Goal: Task Accomplishment & Management: Manage account settings

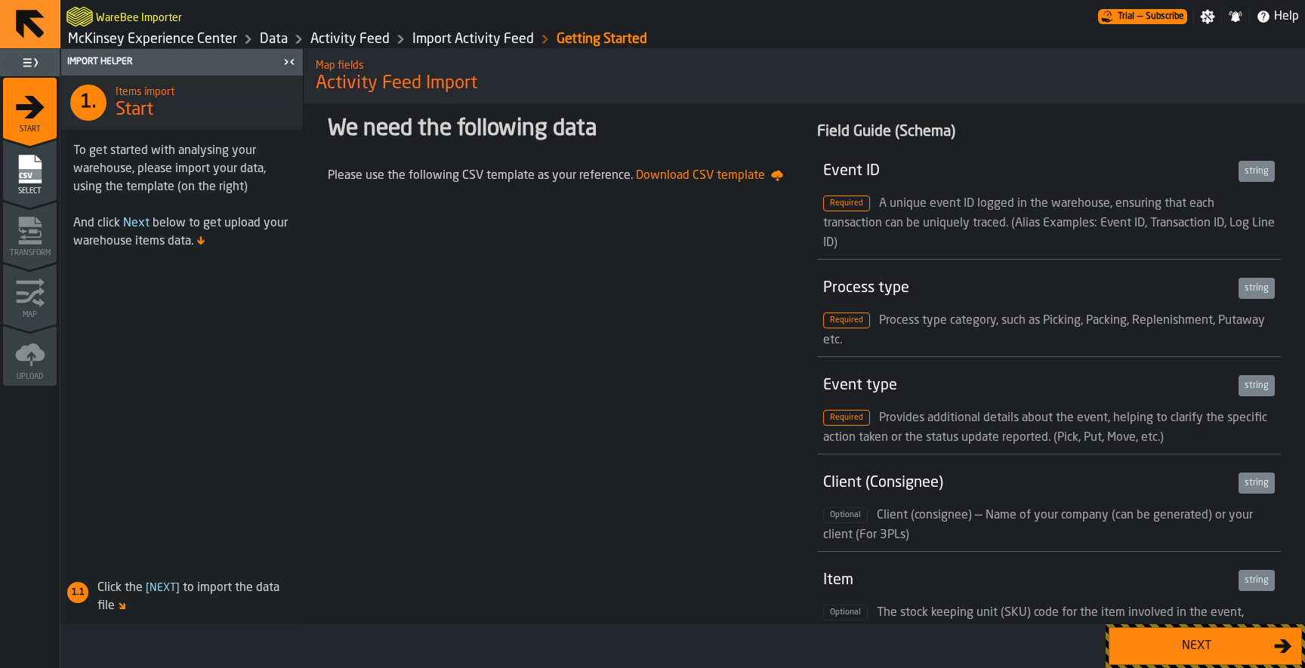
click at [723, 176] on span "Download CSV template" at bounding box center [709, 176] width 147 height 18
click at [28, 255] on span "Transform" at bounding box center [30, 253] width 54 height 8
drag, startPoint x: 65, startPoint y: 36, endPoint x: 242, endPoint y: 40, distance: 176.7
click at [242, 40] on nav "McKinsey Experience Center Data Activity Feed Import Activity Feed Getting Star…" at bounding box center [682, 39] width 1244 height 18
click at [208, 42] on link "McKinsey Experience Center" at bounding box center [152, 39] width 169 height 17
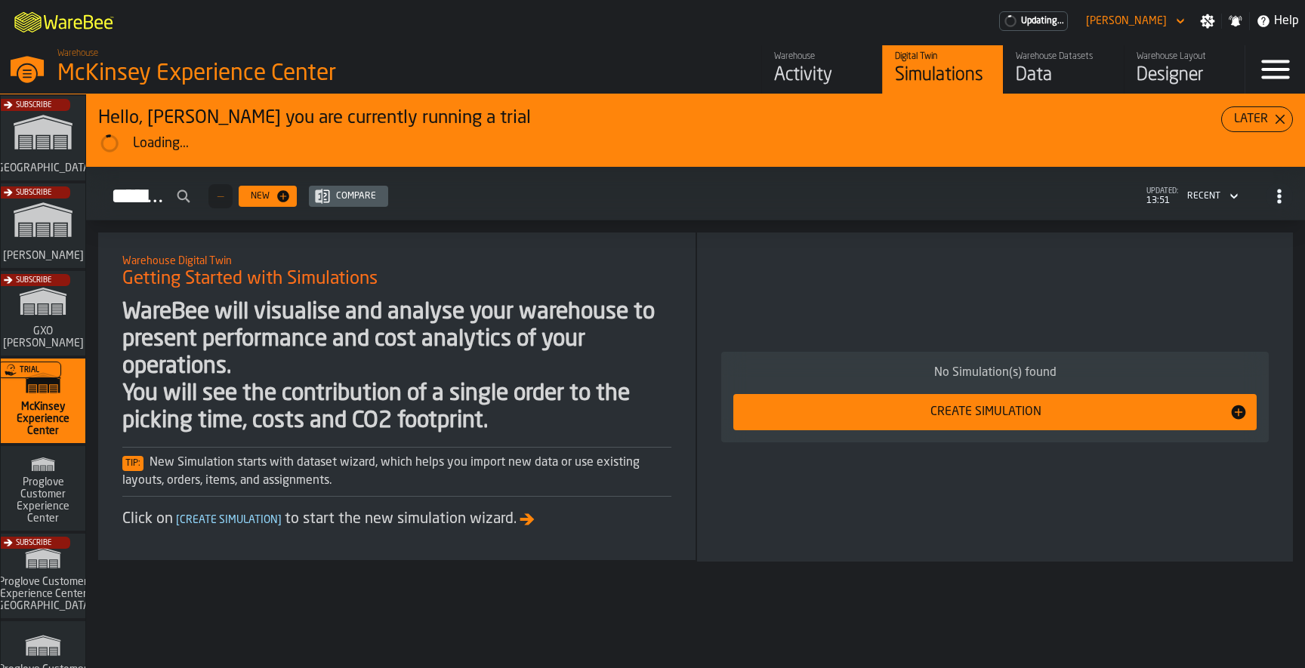
click at [1263, 71] on icon "button-toggle-Menu" at bounding box center [1275, 69] width 28 height 19
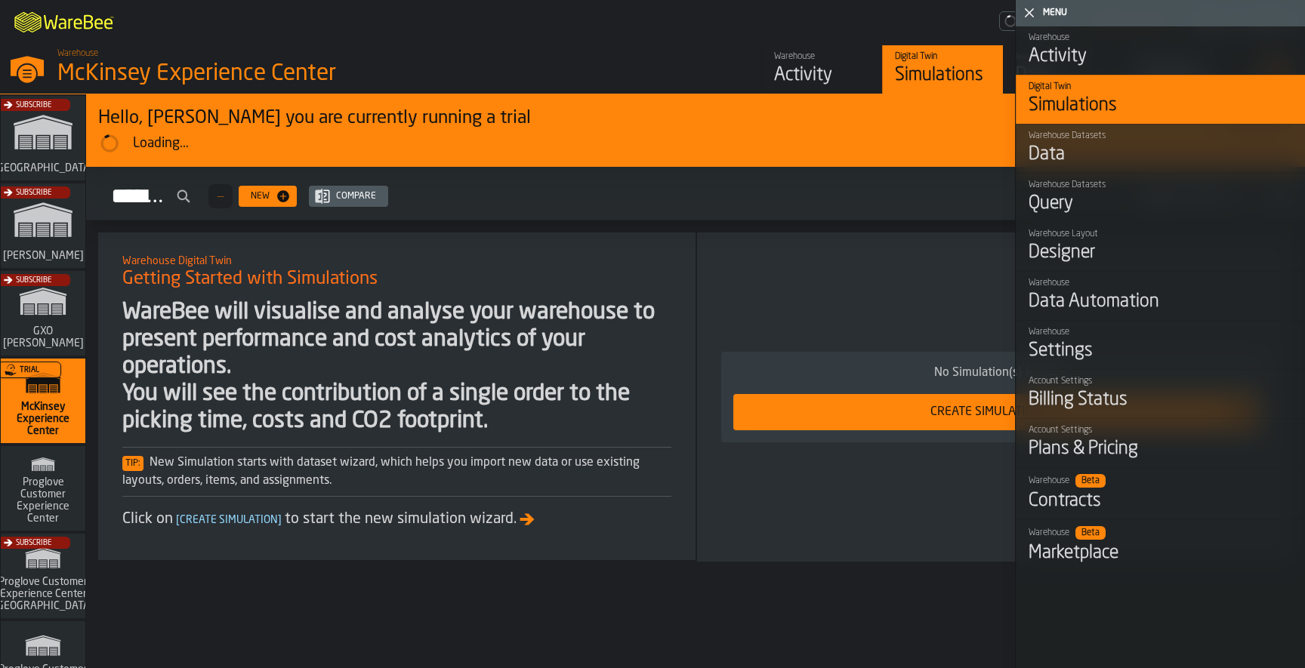
click at [1104, 345] on div "Settings" at bounding box center [1160, 351] width 264 height 24
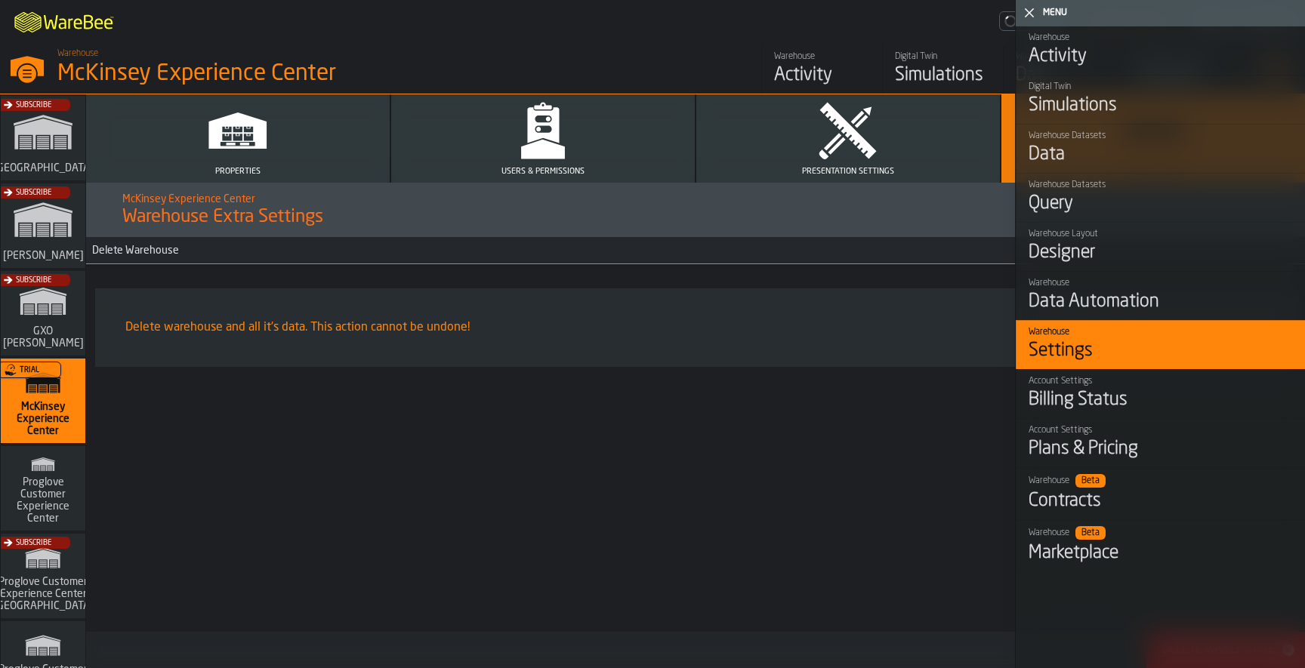
click at [556, 149] on polygon "button" at bounding box center [543, 150] width 44 height 20
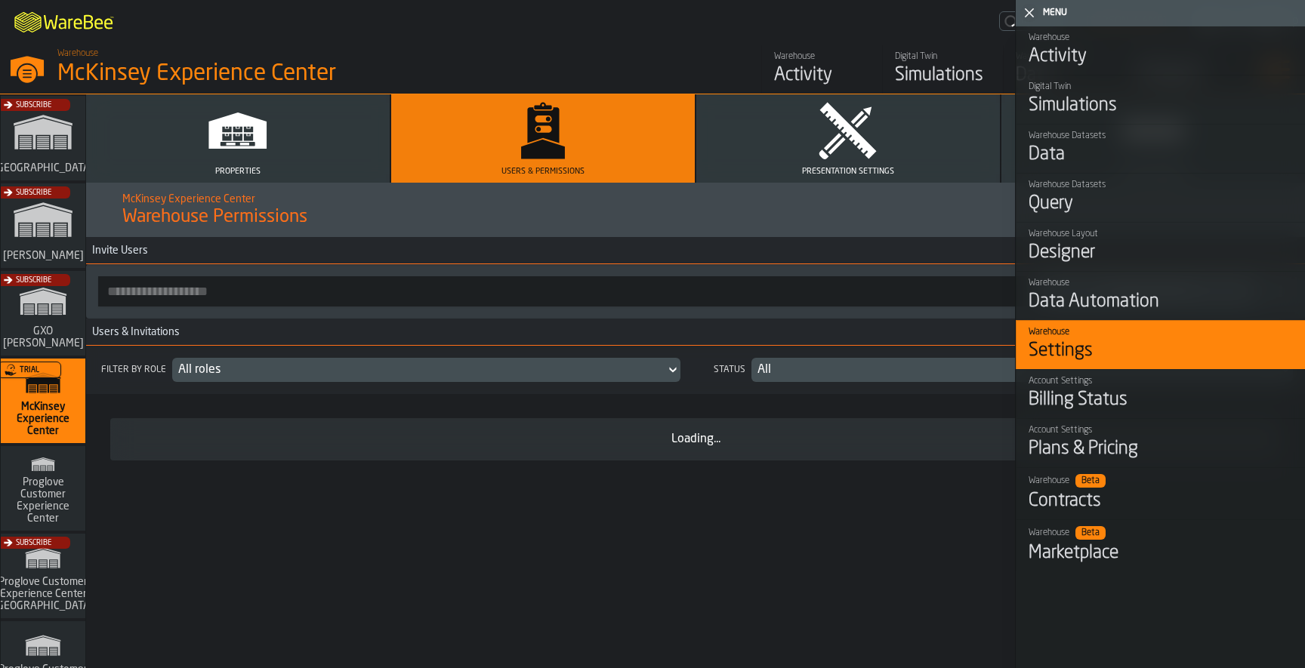
click at [311, 297] on input "button-toolbar-" at bounding box center [562, 291] width 929 height 30
paste input "**********"
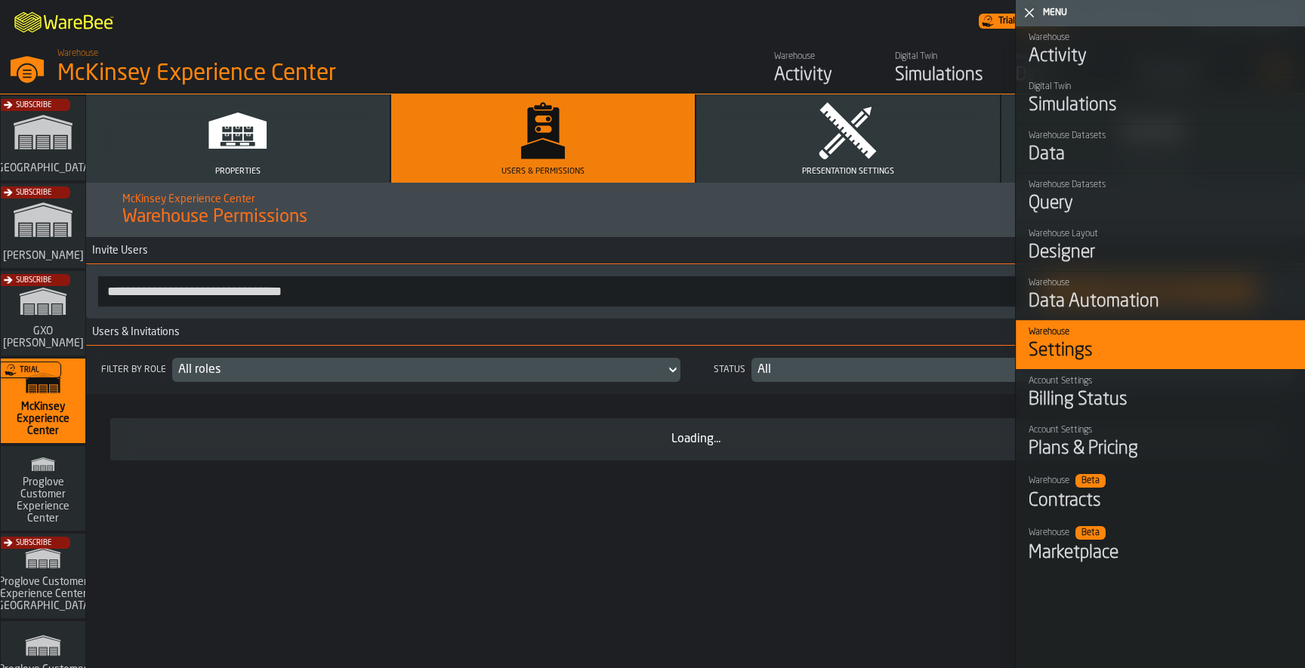
type input "**********"
click at [1034, 14] on icon "button-toggle-Close me" at bounding box center [1029, 13] width 18 height 18
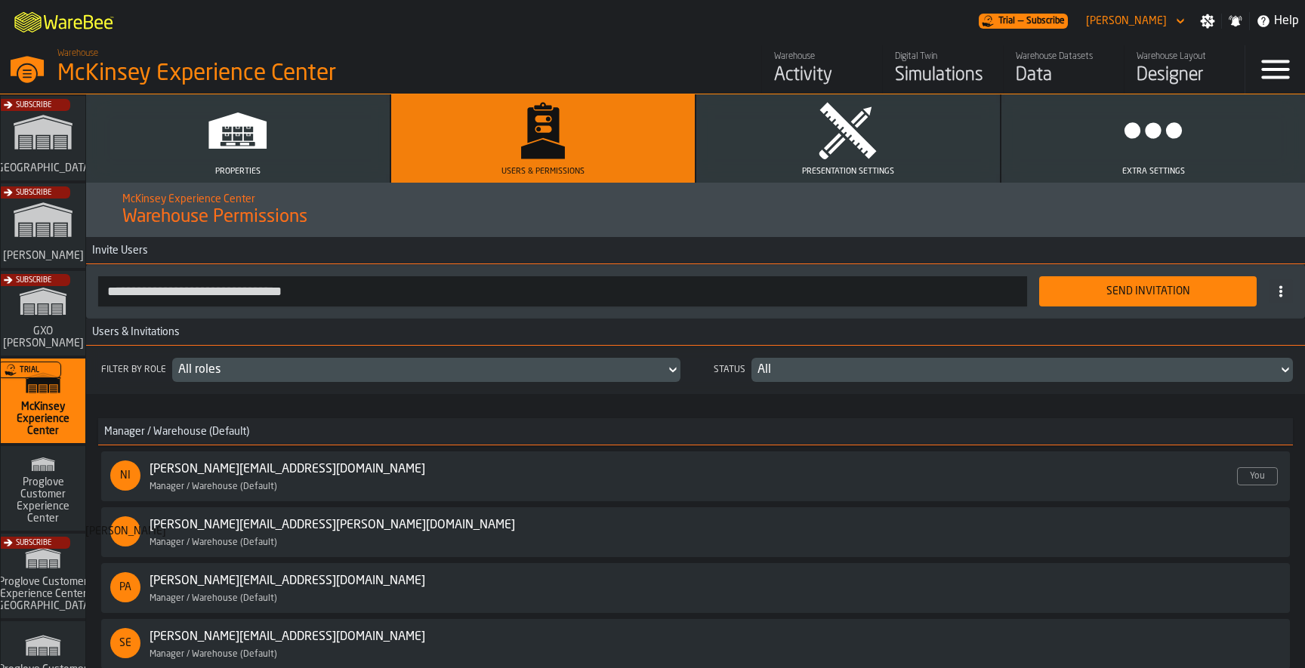
click at [1078, 288] on div "Send Invitation" at bounding box center [1147, 291] width 199 height 12
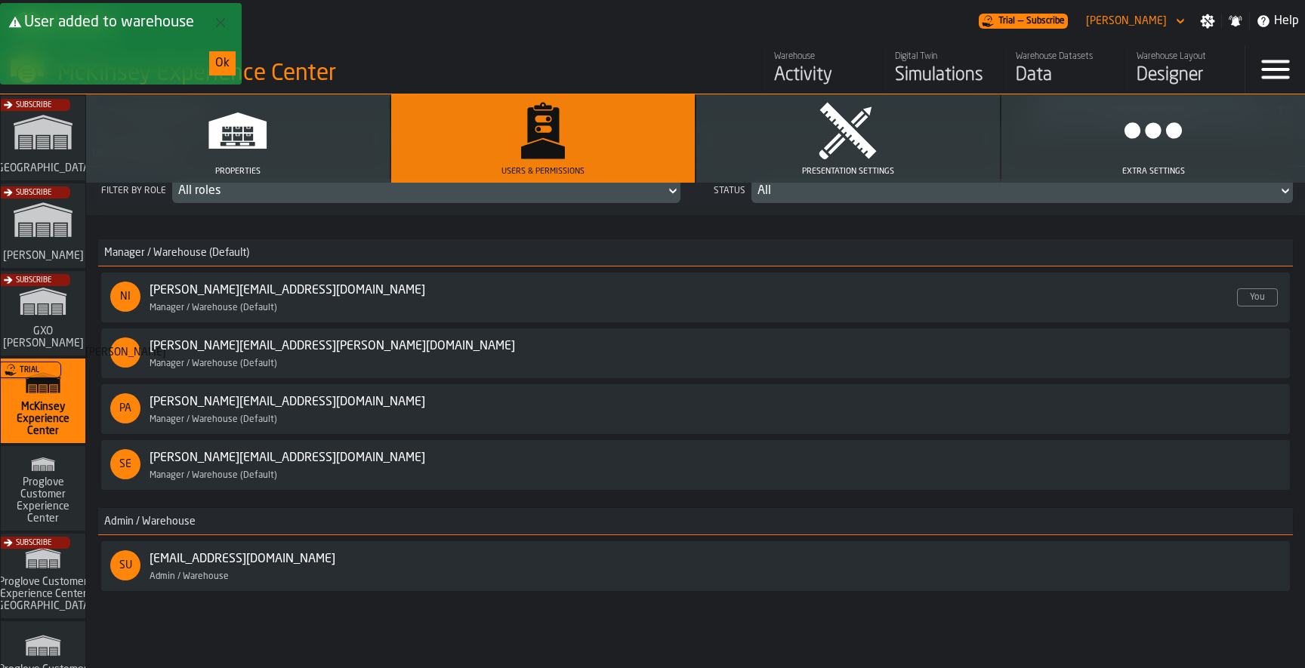
scroll to position [218, 0]
